Goal: Transaction & Acquisition: Purchase product/service

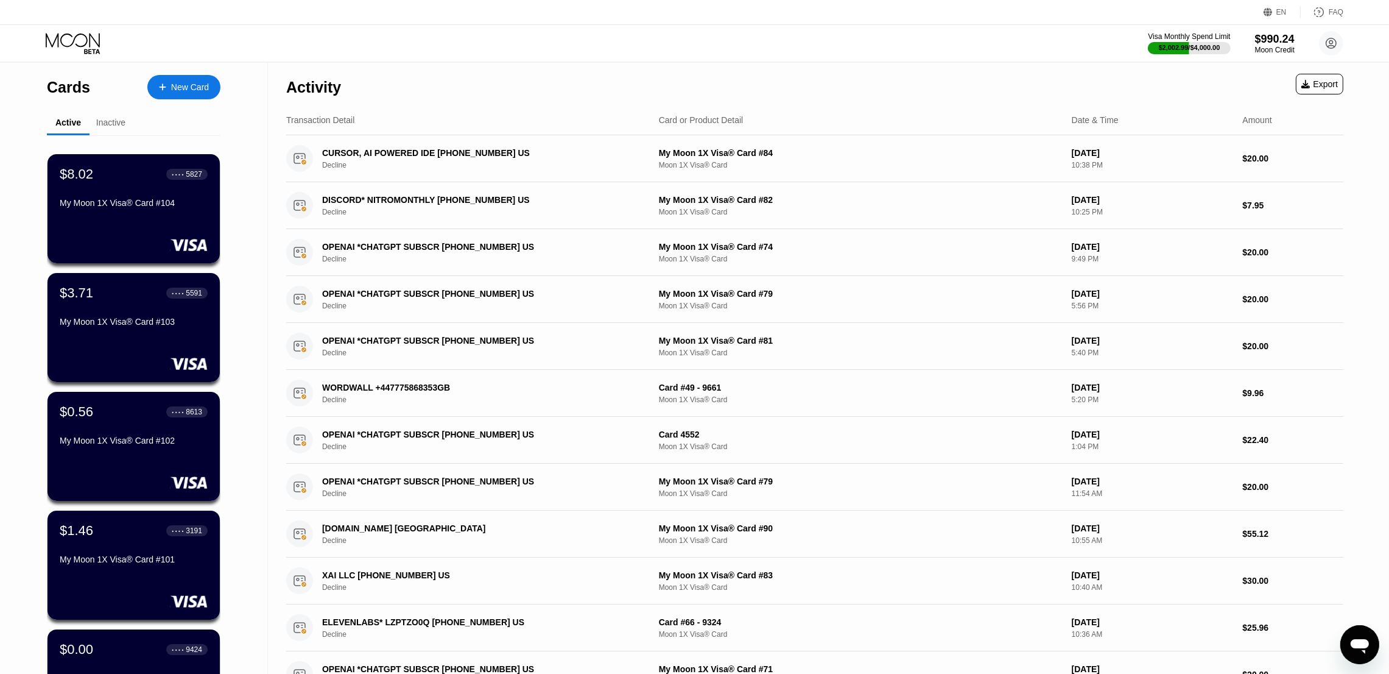
click at [177, 93] on div "New Card" at bounding box center [190, 87] width 38 height 10
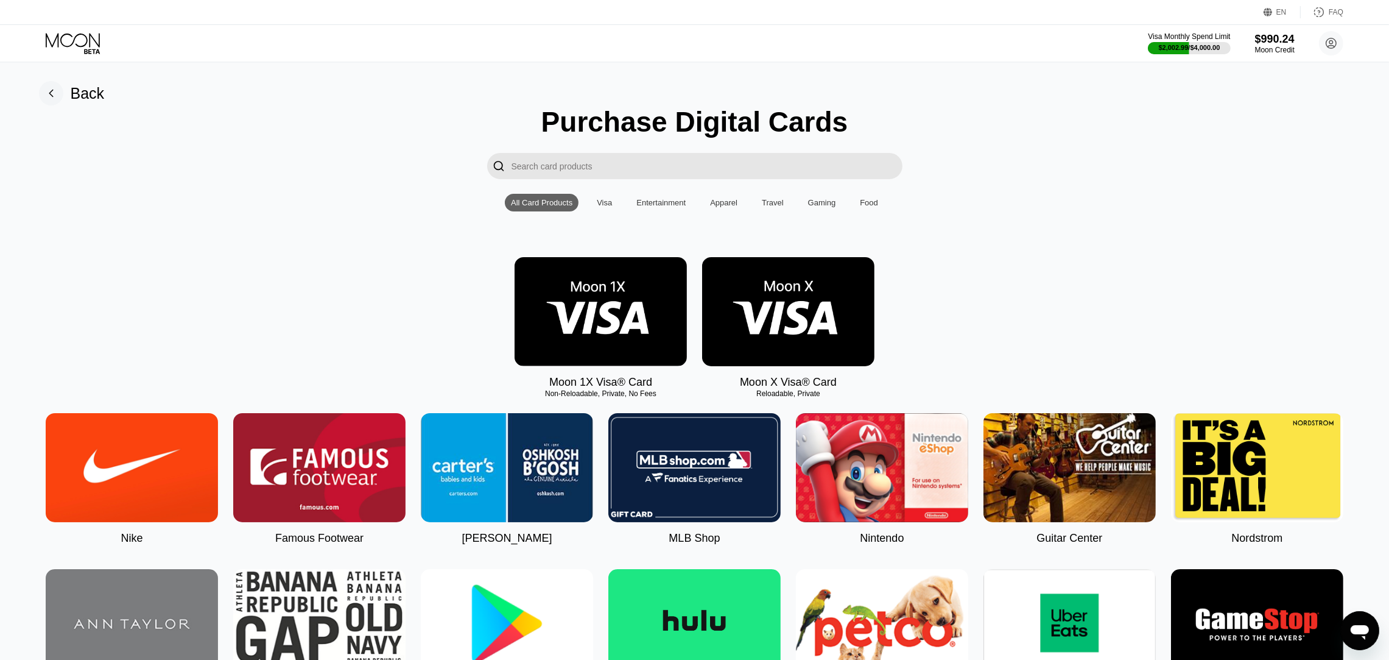
click at [568, 294] on img at bounding box center [601, 311] width 172 height 109
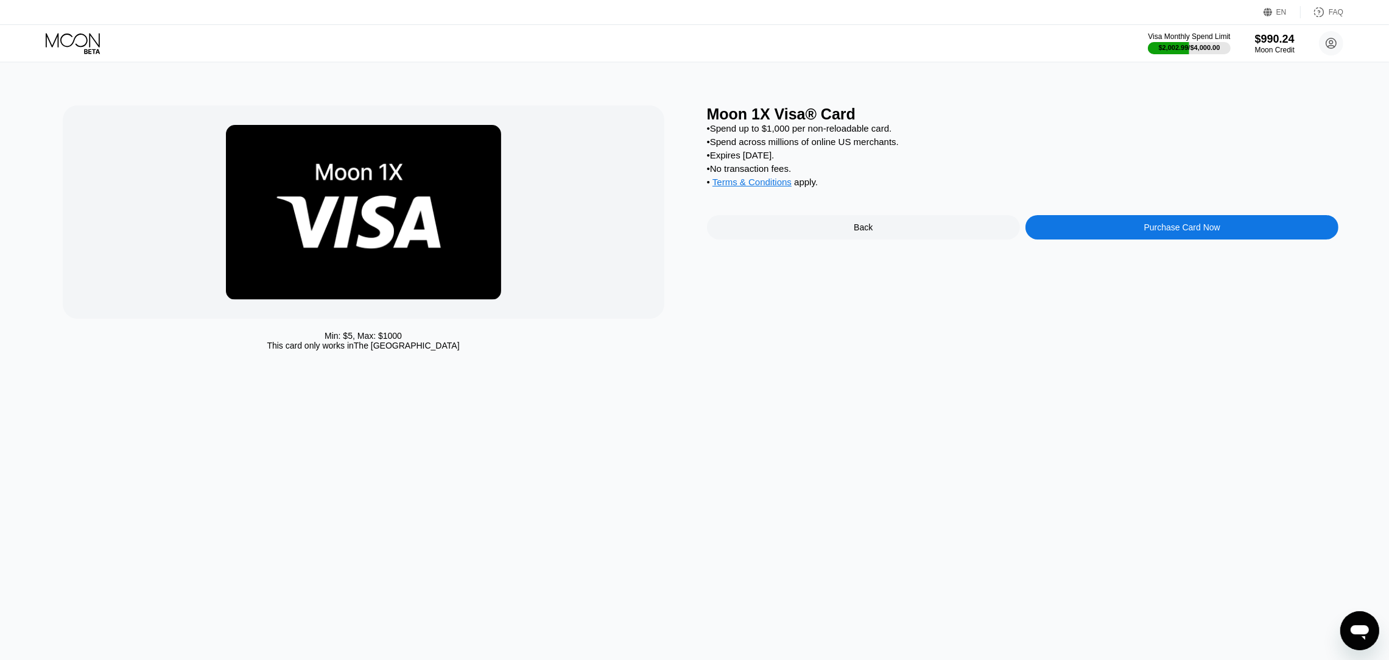
click at [1090, 231] on div "Purchase Card Now" at bounding box center [1182, 227] width 313 height 24
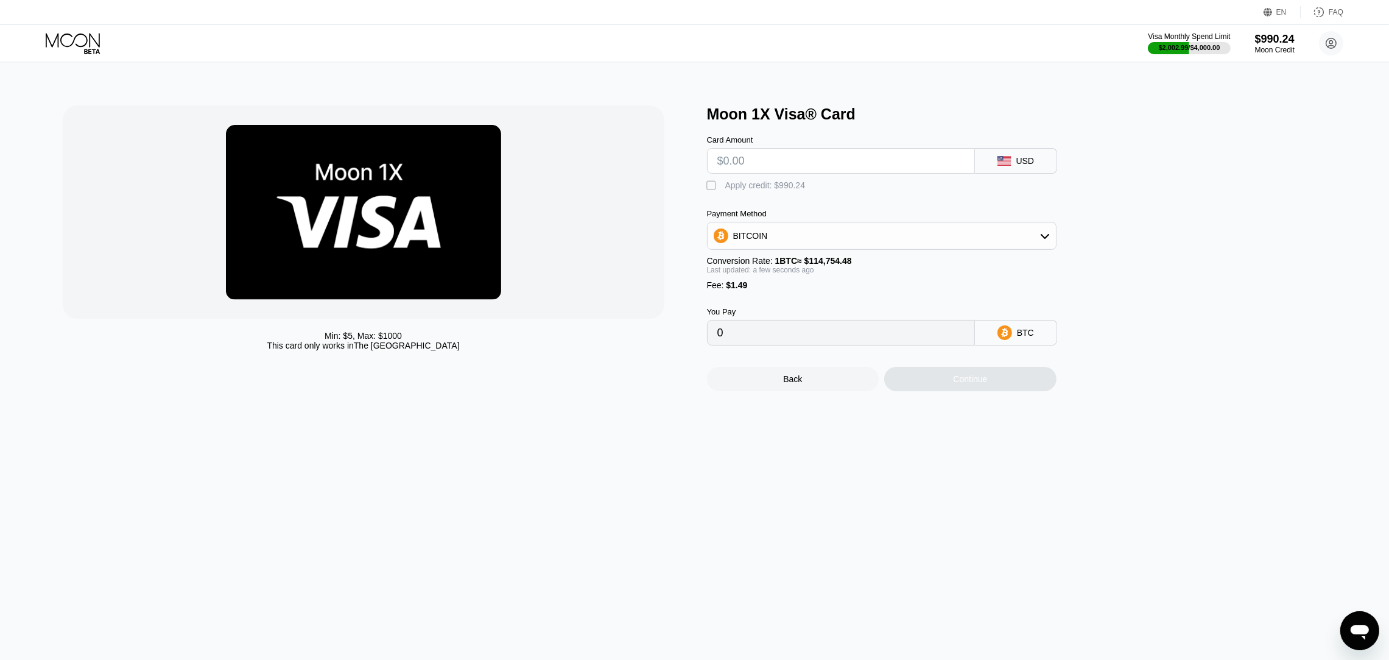
click at [777, 164] on input "text" at bounding box center [841, 161] width 247 height 24
type input "$200"
type input "0.00175584"
type input "$200"
click at [704, 188] on div "Min: $ 5 , Max: $ 1000 This card only works in The United States Moon 1X Visa® …" at bounding box center [695, 248] width 1265 height 286
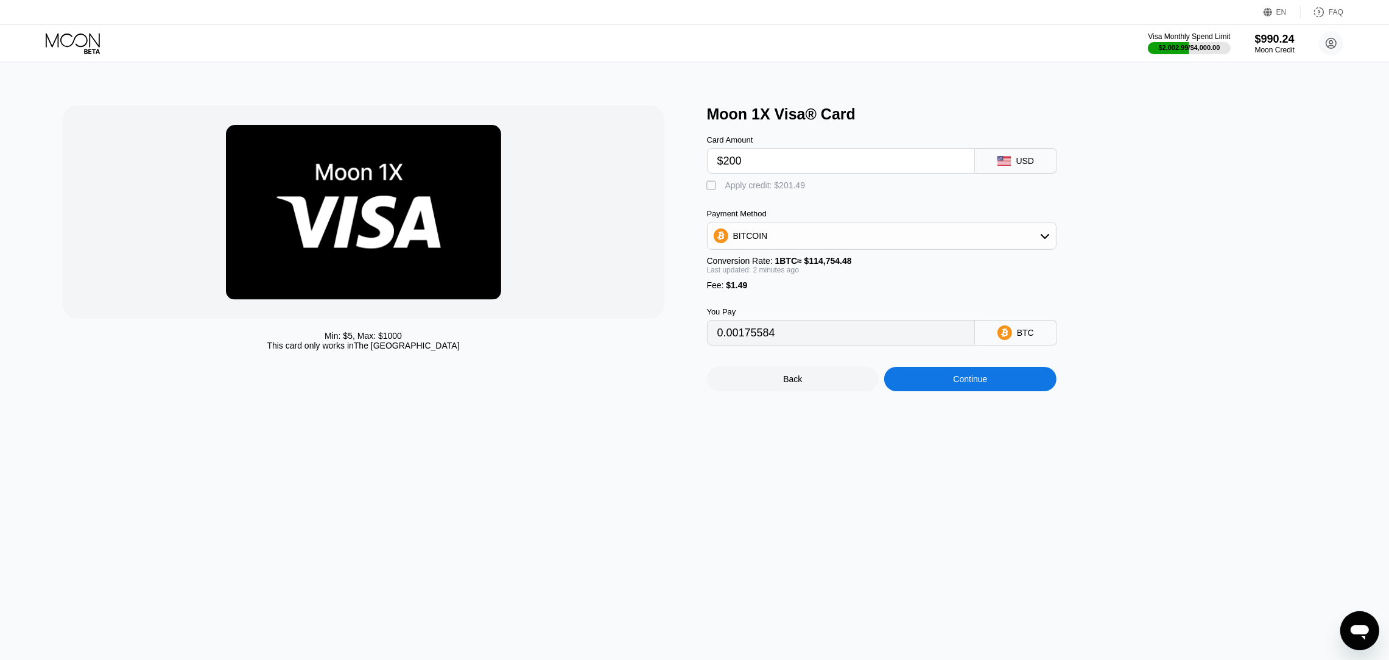
drag, startPoint x: 707, startPoint y: 188, endPoint x: 711, endPoint y: 194, distance: 6.9
click at [711, 192] on div "" at bounding box center [713, 186] width 12 height 12
type input "0"
click at [938, 391] on div "Continue" at bounding box center [970, 379] width 172 height 24
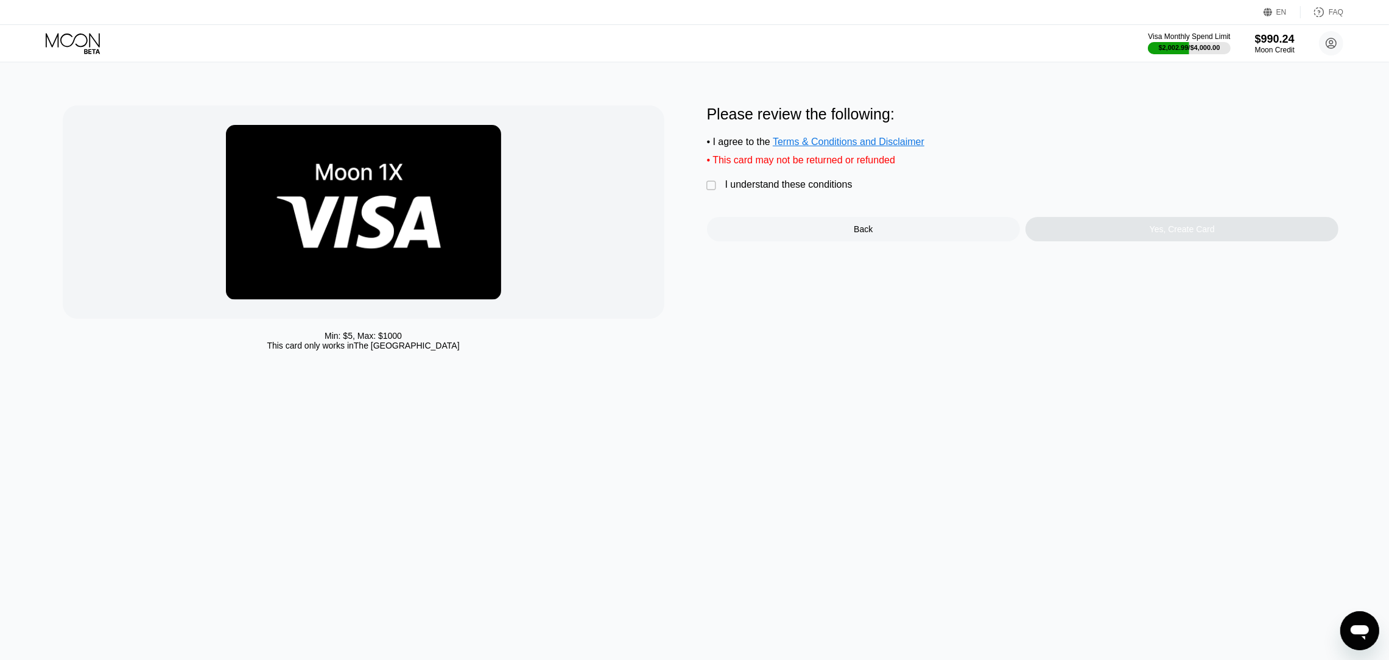
click at [719, 192] on div " I understand these conditions" at bounding box center [783, 185] width 152 height 13
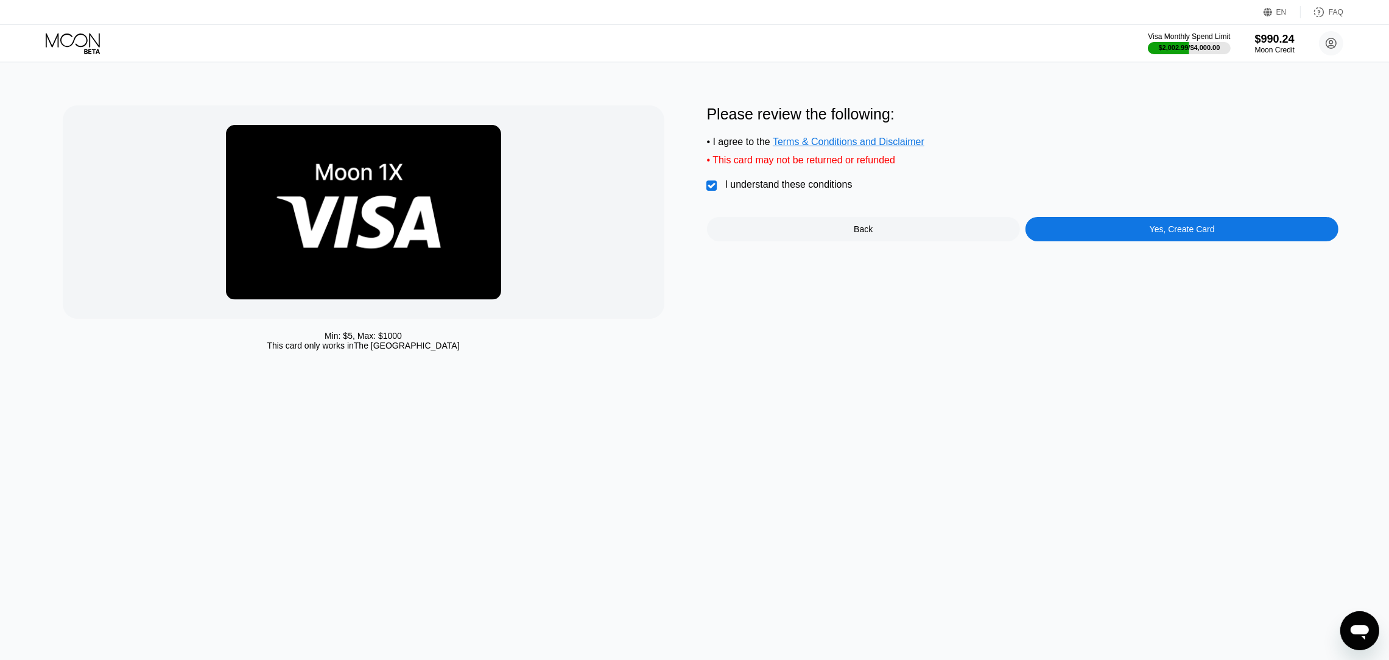
click at [1240, 227] on div "Yes, Create Card" at bounding box center [1182, 229] width 313 height 24
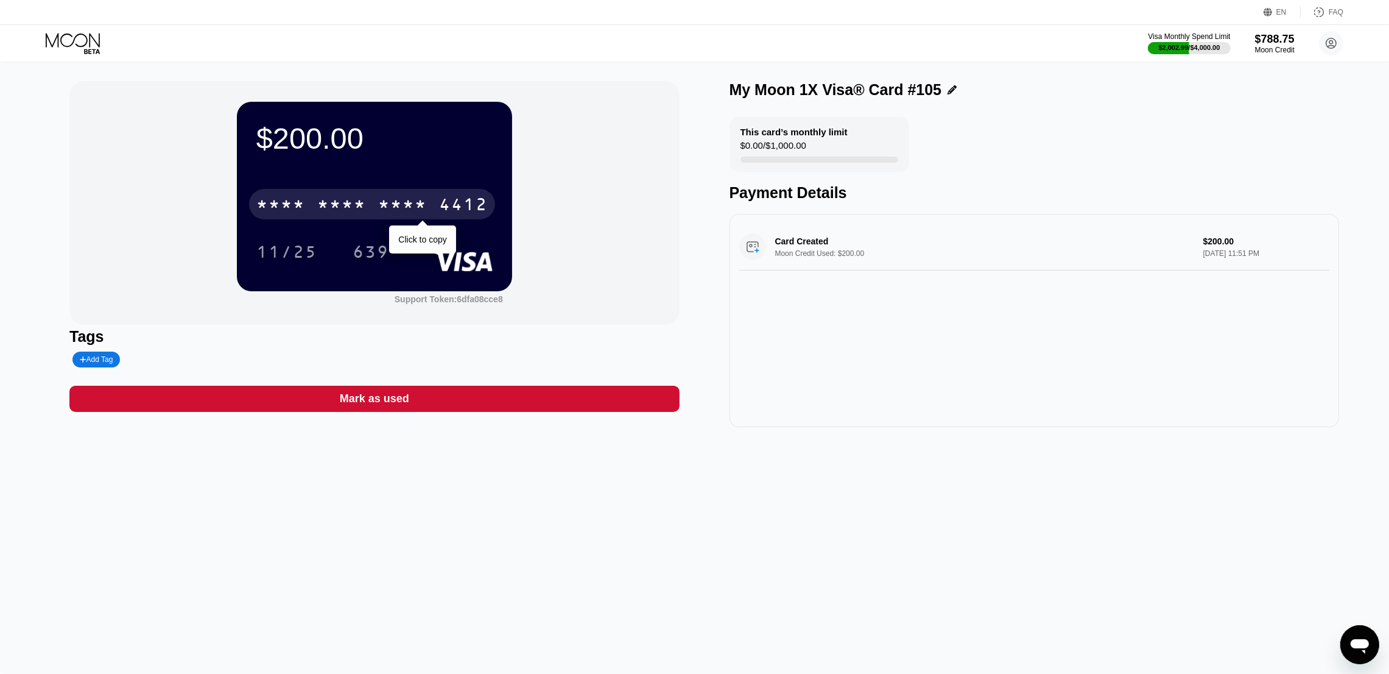
click at [320, 213] on div "* * * *" at bounding box center [341, 205] width 49 height 19
click at [406, 204] on div "2475" at bounding box center [402, 205] width 49 height 19
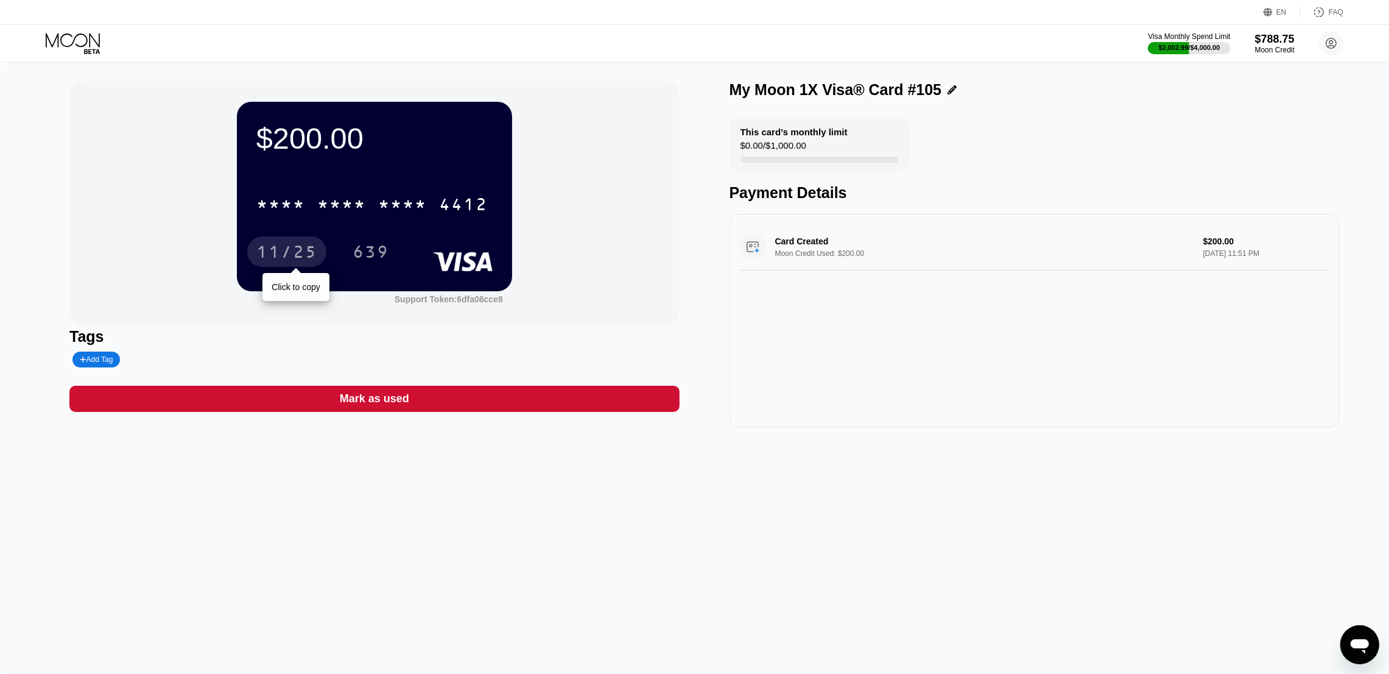
click at [260, 256] on div "11/25" at bounding box center [286, 253] width 61 height 19
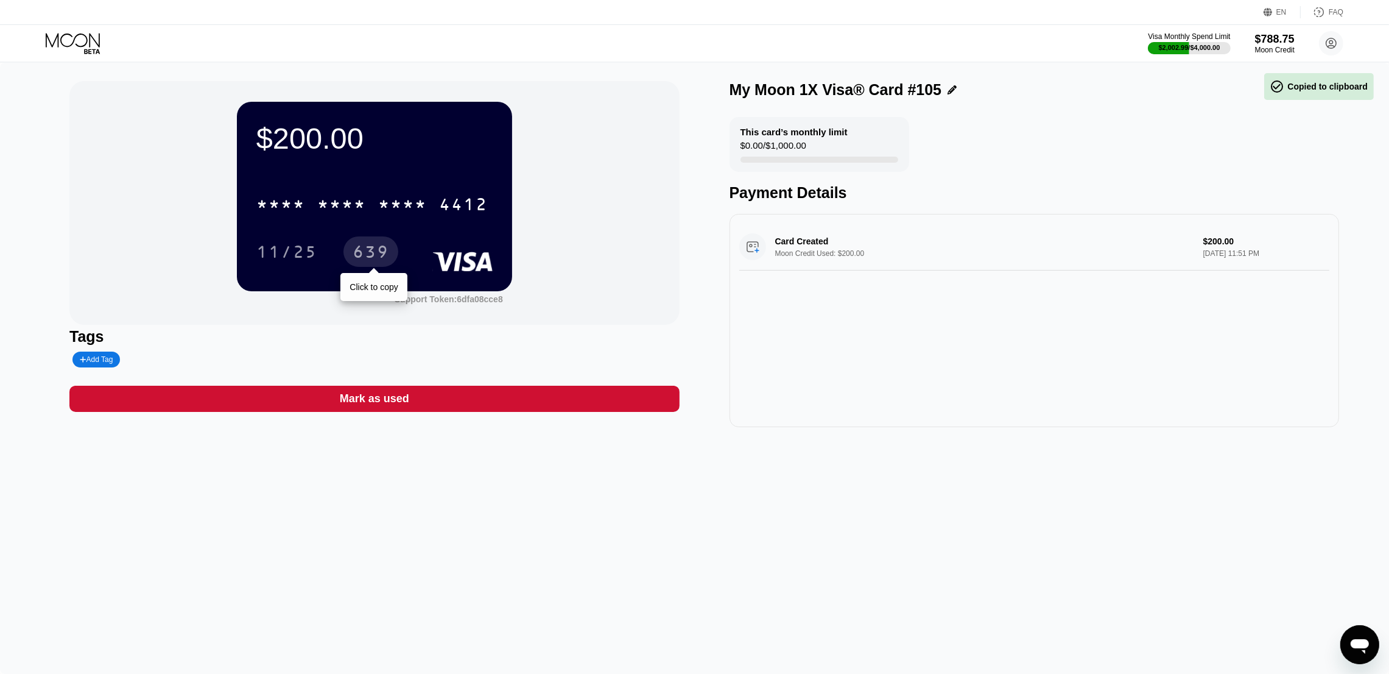
click at [362, 253] on div "639" at bounding box center [371, 253] width 37 height 19
click at [55, 55] on div "Visa Monthly Spend Limit $2,002.99 / $4,000.00 $788.75 Moon Credit [EMAIL_ADDRE…" at bounding box center [694, 43] width 1389 height 37
click at [58, 45] on icon at bounding box center [73, 40] width 54 height 14
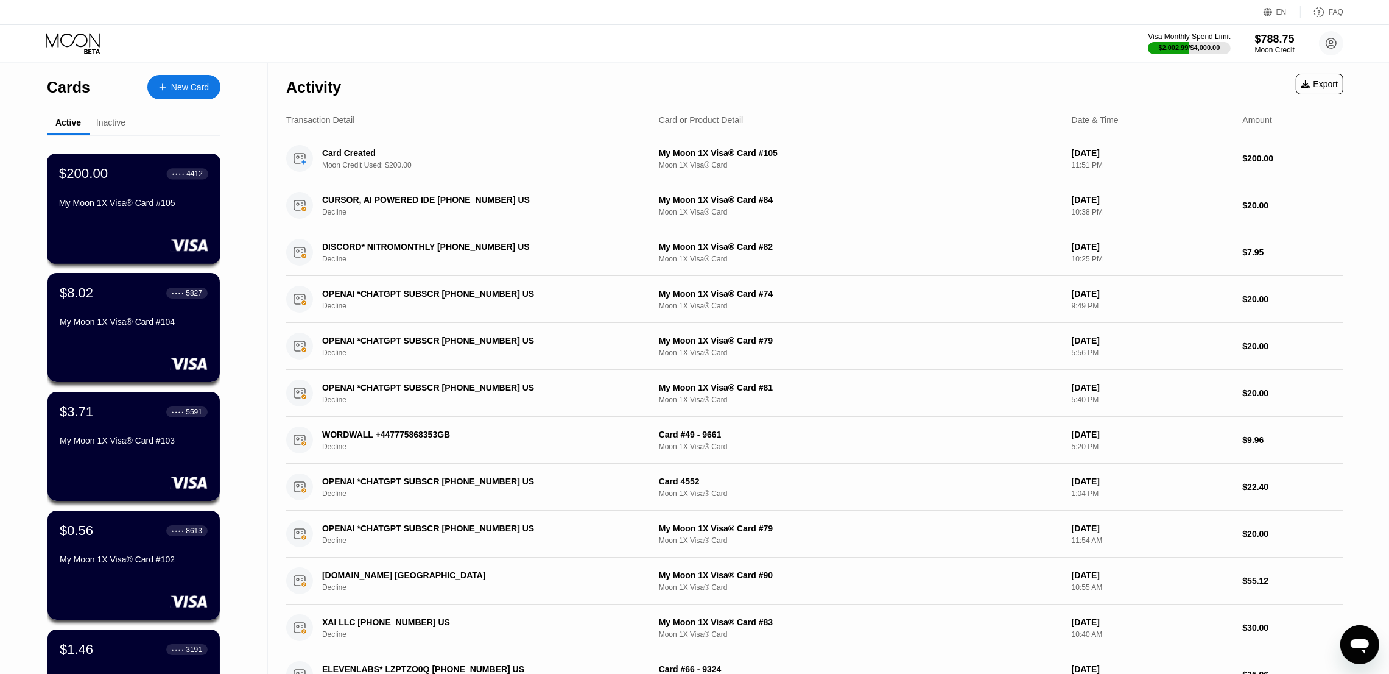
click at [123, 188] on div "$200.00 ● ● ● ● 4412 My Moon 1X Visa® Card #105" at bounding box center [133, 189] width 149 height 47
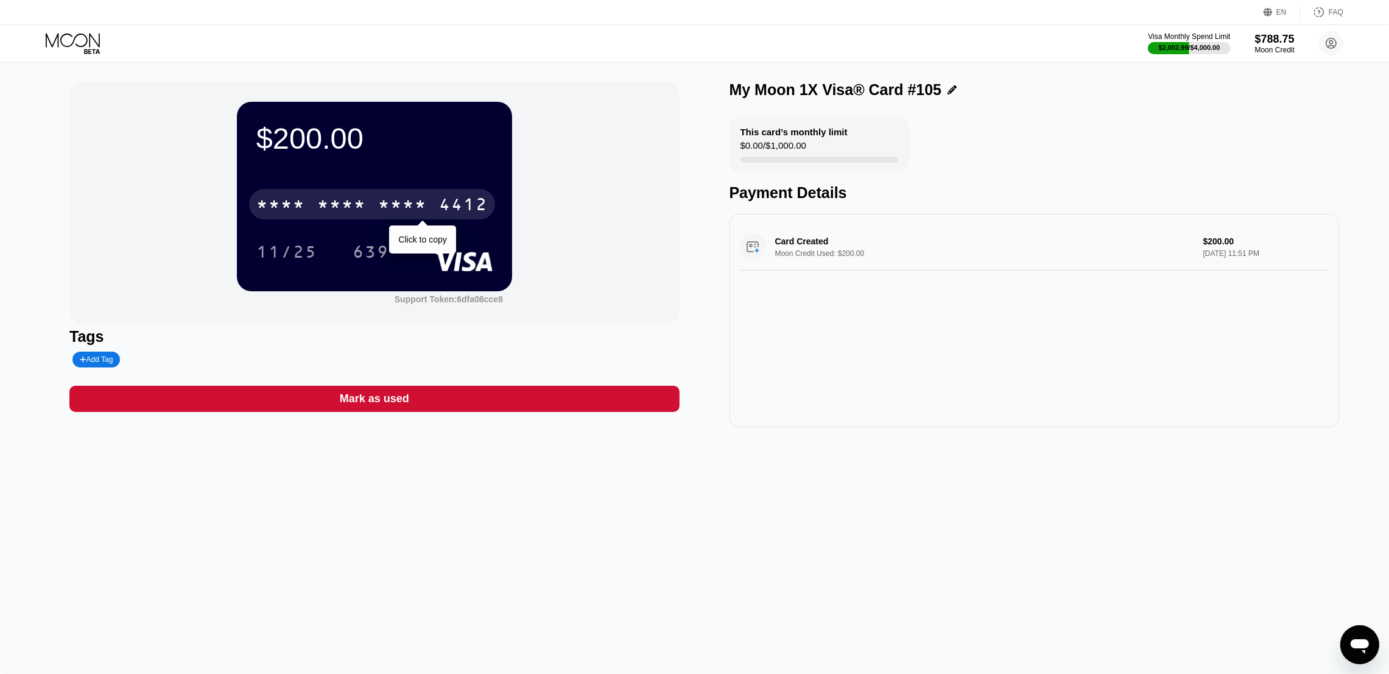
click at [383, 213] on div "* * * *" at bounding box center [402, 205] width 49 height 19
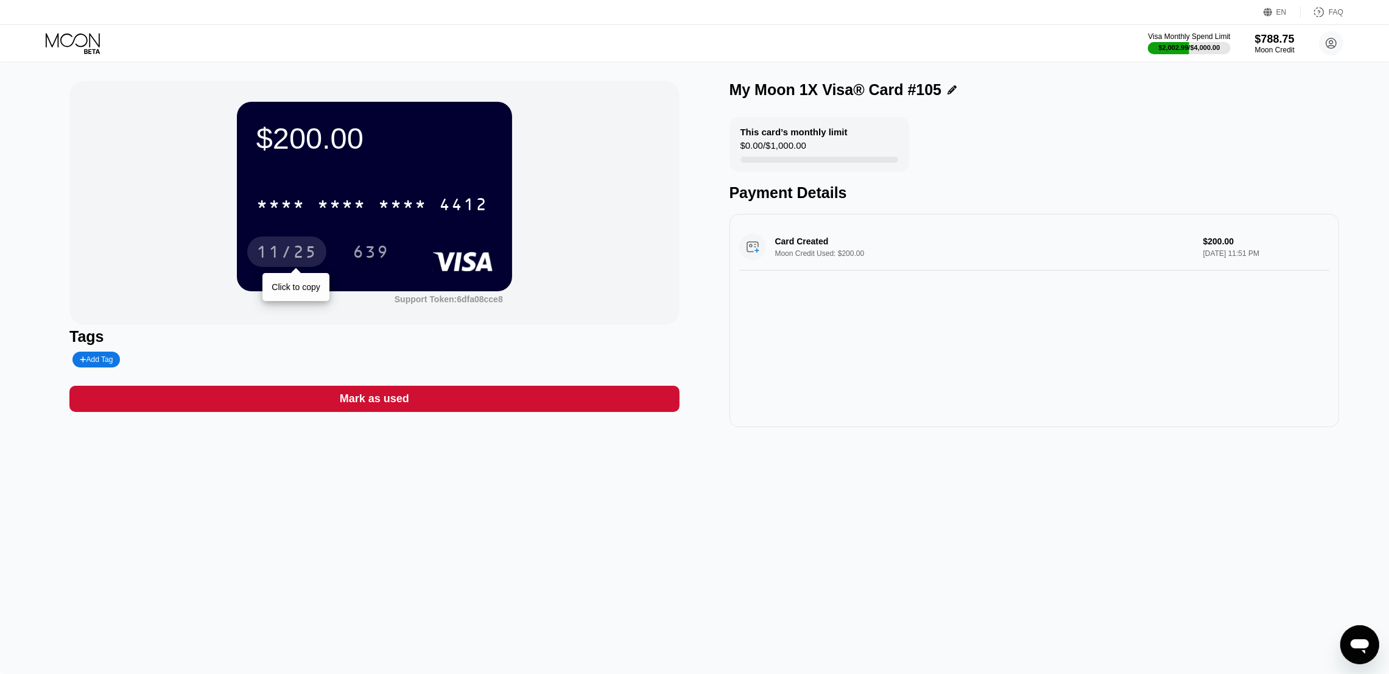
click at [294, 242] on div "11/25" at bounding box center [286, 251] width 79 height 30
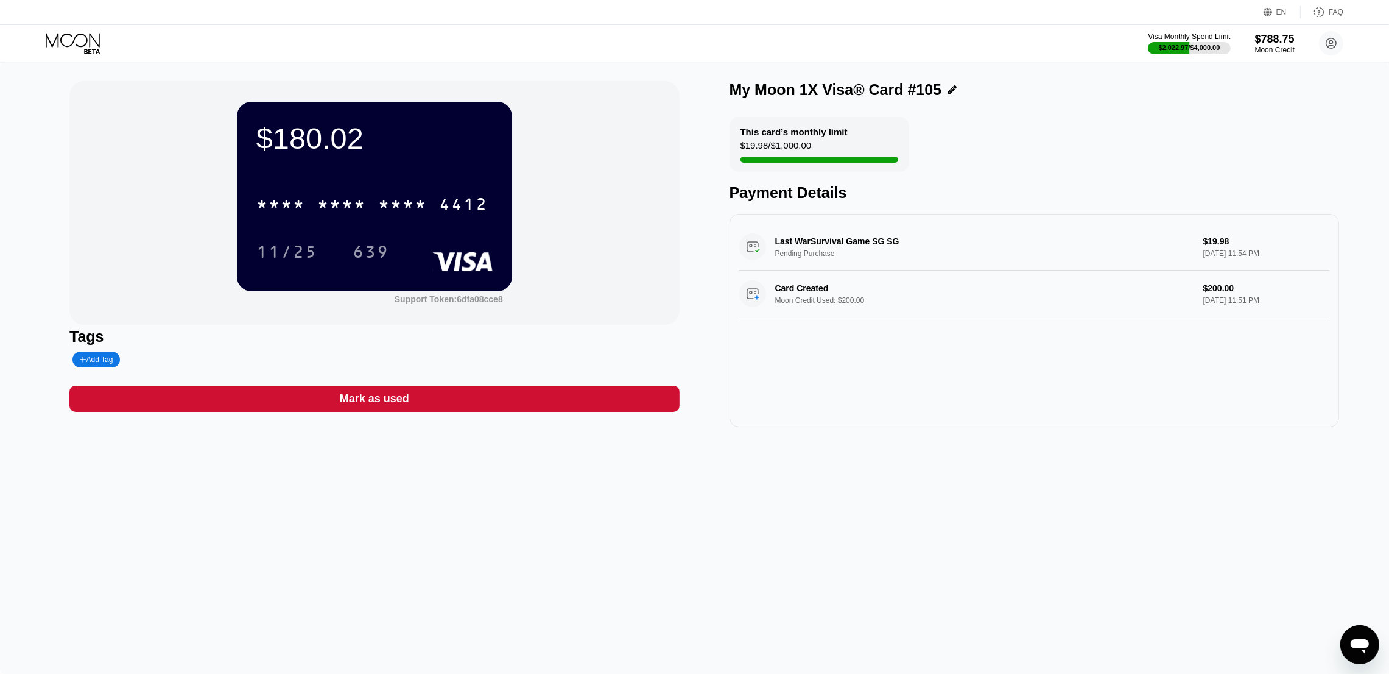
click at [608, 272] on div "$180.02 * * * * * * * * * * * * 4412 11/25 639 Support Token: 6dfa08cce8" at bounding box center [374, 203] width 610 height 244
